Goal: Task Accomplishment & Management: Manage account settings

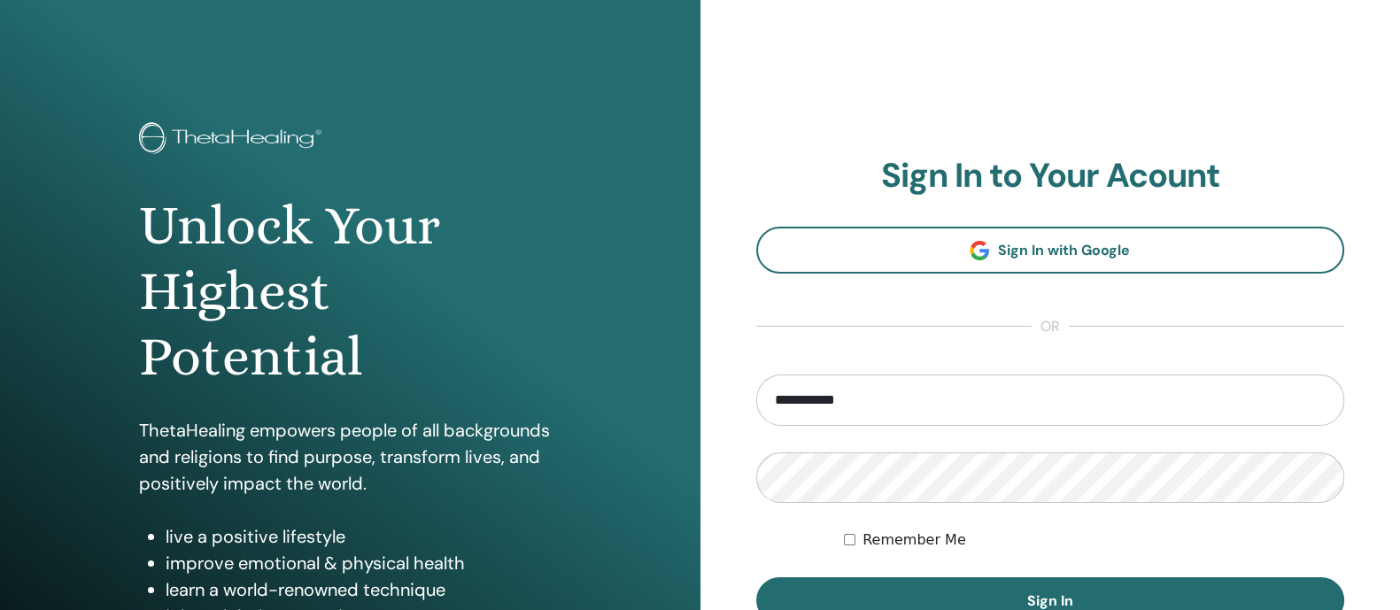
click at [912, 390] on input "**********" at bounding box center [1050, 399] width 589 height 51
type input "*"
type input "**********"
click at [756, 577] on button "Sign In" at bounding box center [1050, 600] width 589 height 46
